Goal: Task Accomplishment & Management: Manage account settings

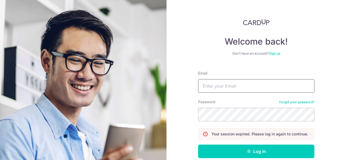
type input "[EMAIL_ADDRESS][DOMAIN_NAME]"
click at [239, 158] on form "Email [EMAIL_ADDRESS][DOMAIN_NAME] Password Forgot your password? Your session …" at bounding box center [256, 123] width 116 height 115
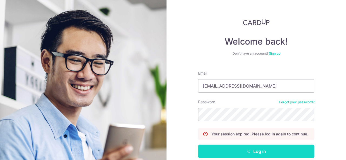
click at [239, 155] on button "Log in" at bounding box center [256, 150] width 116 height 13
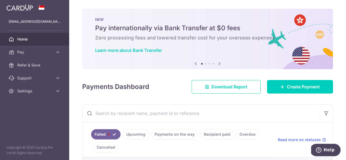
click at [102, 135] on link "Failed" at bounding box center [105, 134] width 29 height 10
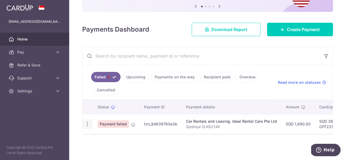
click at [87, 124] on icon "button" at bounding box center [87, 124] width 6 height 6
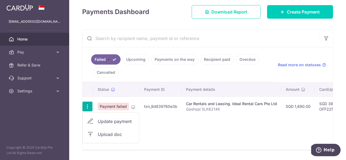
click at [108, 120] on span "Update payment" at bounding box center [116, 121] width 37 height 6
radio input "true"
type input "1,690.00"
type input "Qashqai SLK6214K"
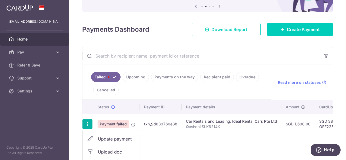
type input "OFF225"
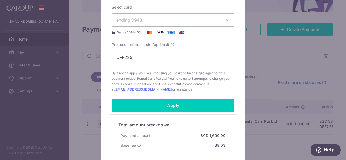
scroll to position [214, 0]
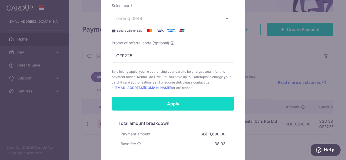
click at [179, 104] on input "Apply" at bounding box center [172, 103] width 123 height 13
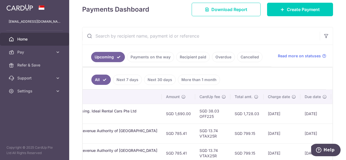
scroll to position [0, 169]
